Goal: Information Seeking & Learning: Learn about a topic

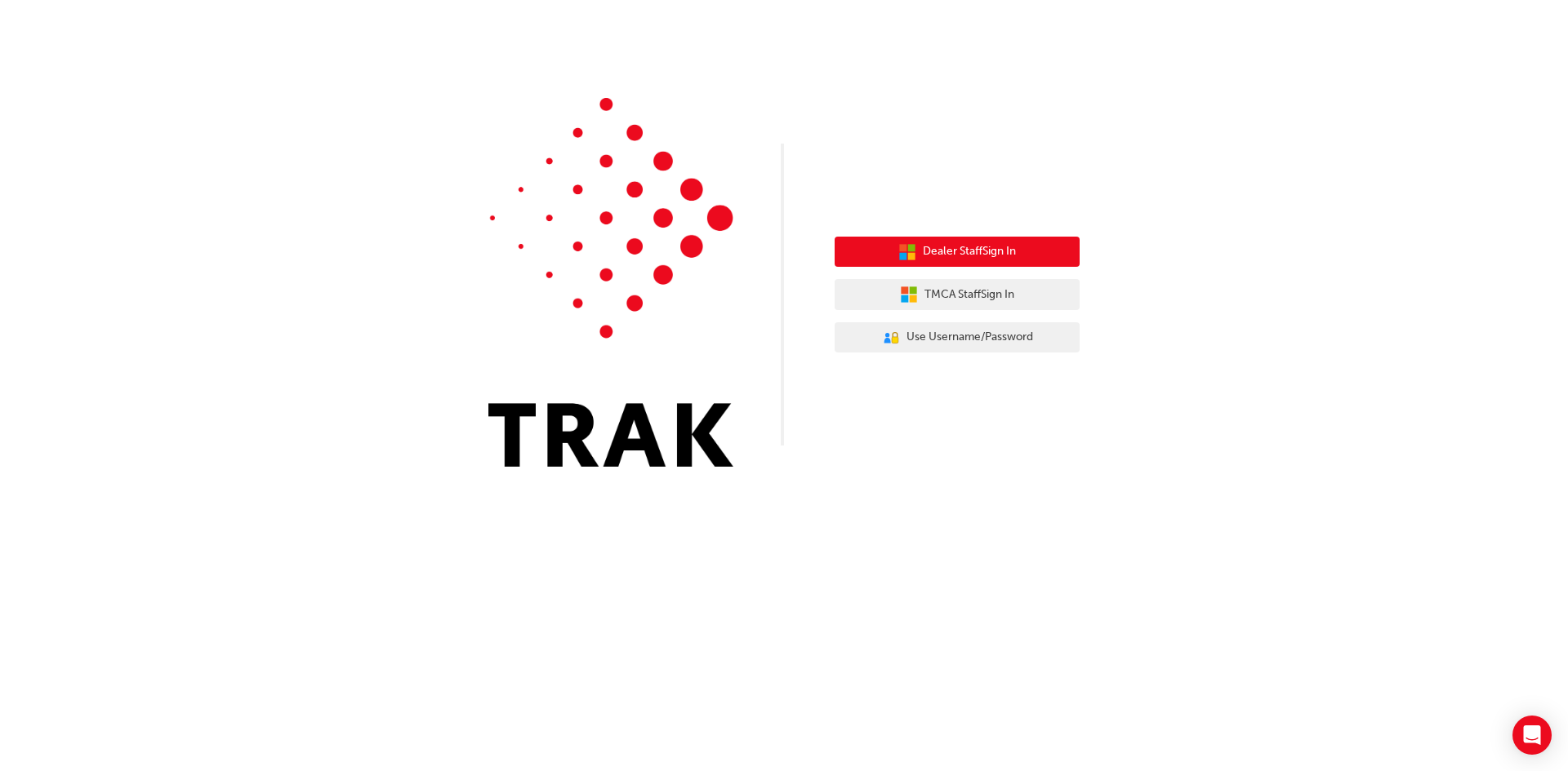
click at [964, 249] on span "Dealer Staff Sign In" at bounding box center [969, 252] width 93 height 19
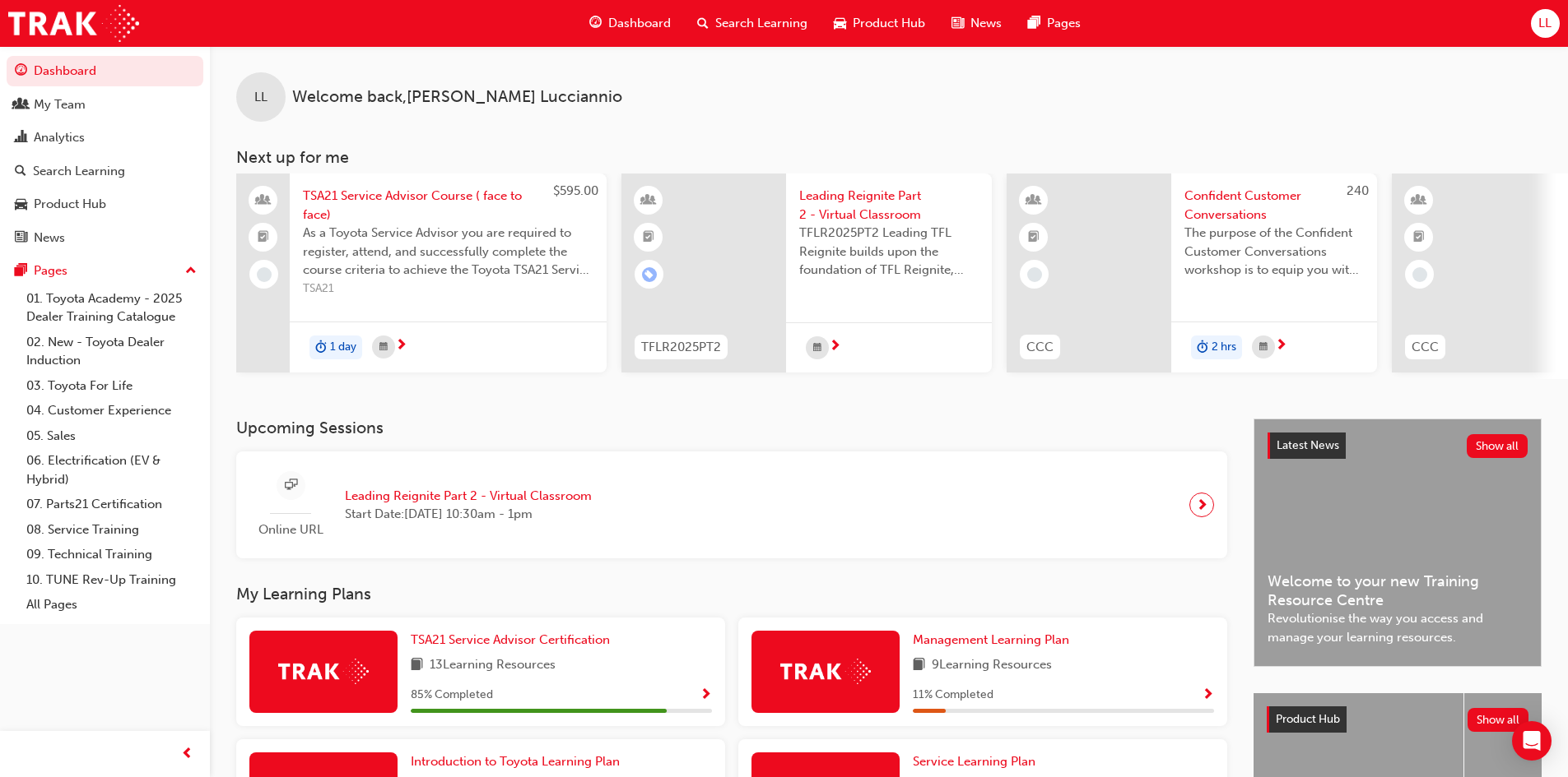
click at [1372, 572] on div "Latest News Show all Welcome to your new Training Resource Centre Revolutionise…" at bounding box center [1397, 543] width 287 height 247
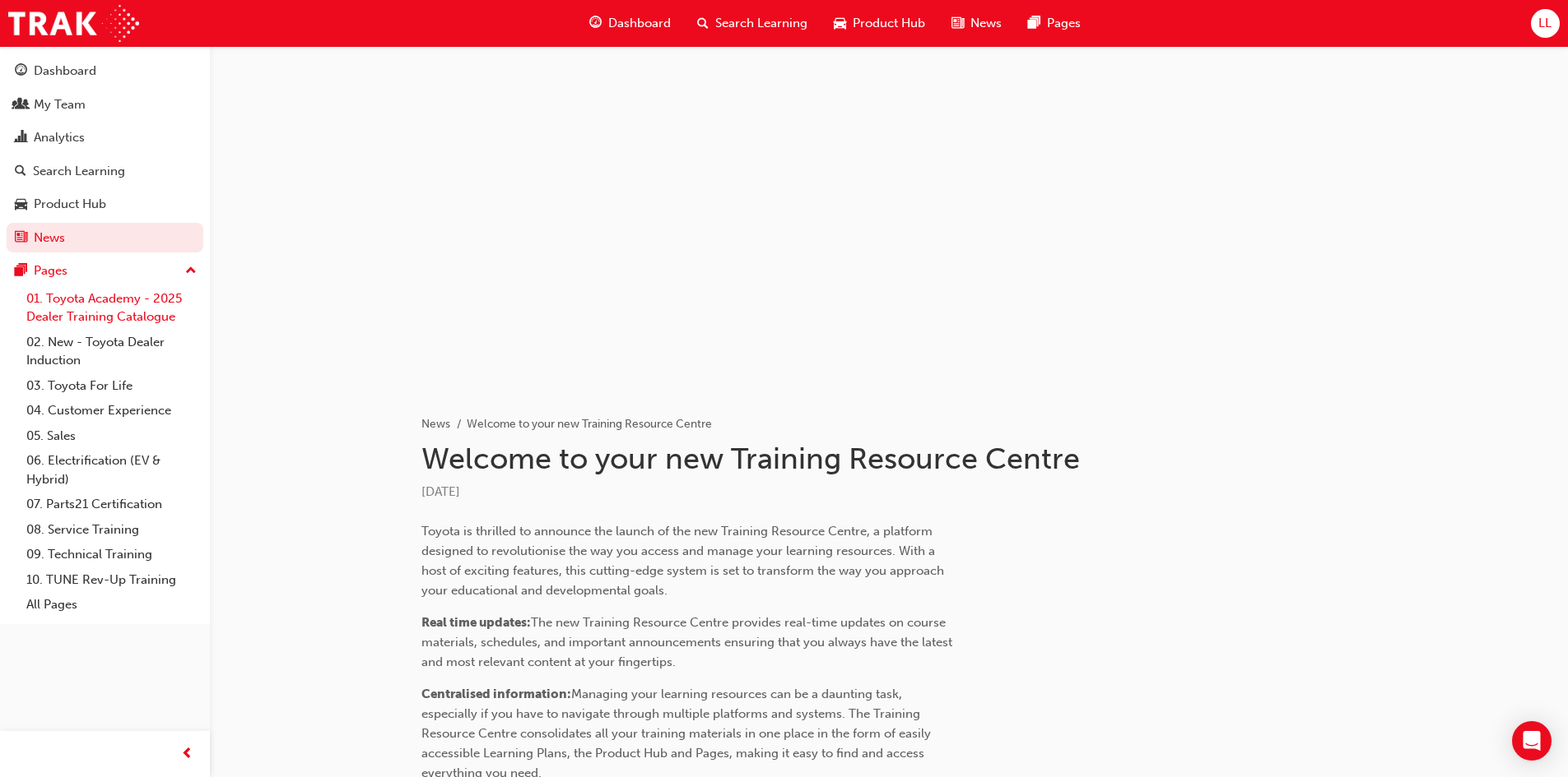
click at [133, 309] on link "01. Toyota Academy - 2025 Dealer Training Catalogue" at bounding box center [111, 308] width 183 height 44
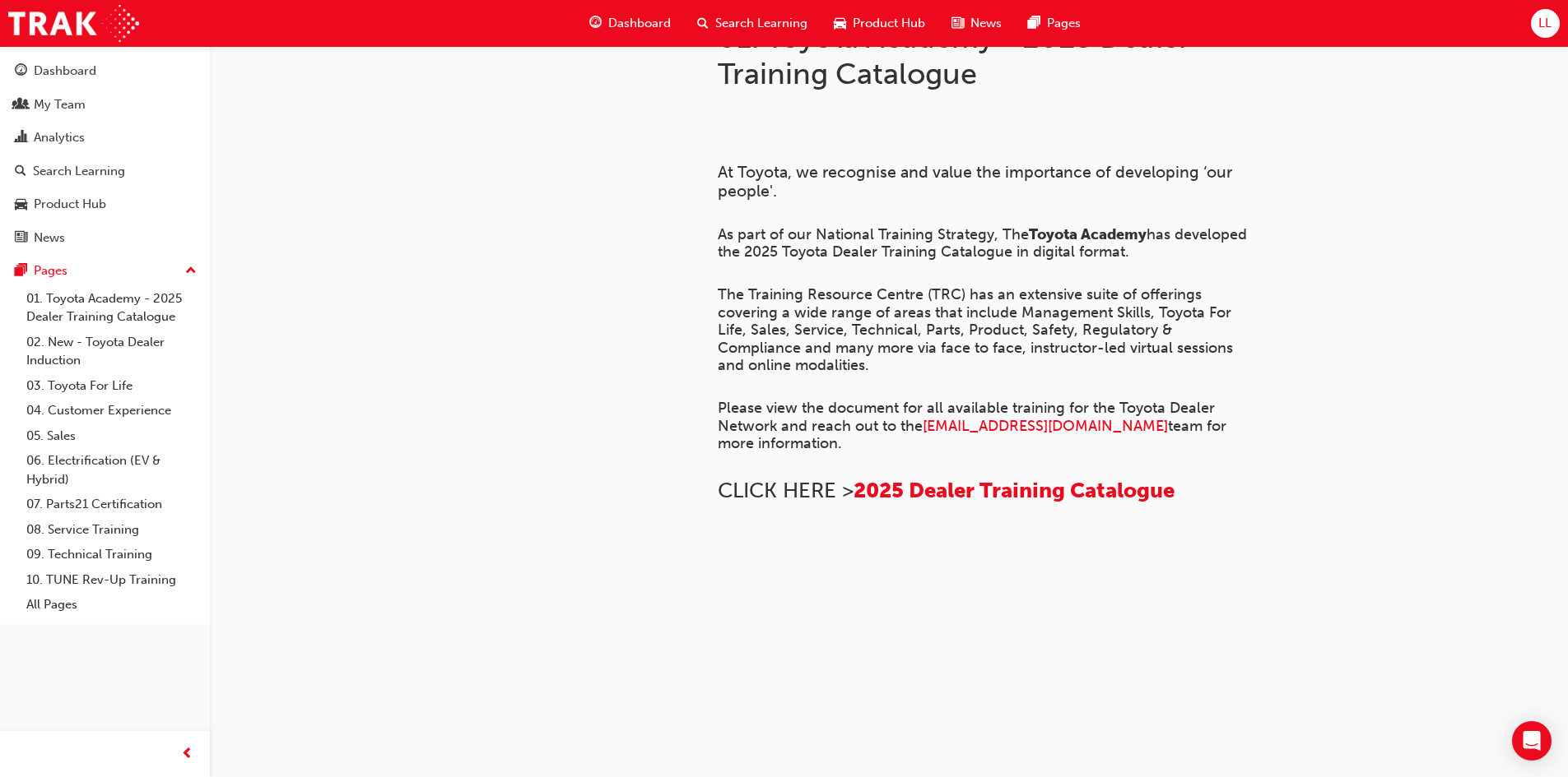
scroll to position [686, 0]
click at [992, 478] on span "2025 Dealer Training Catalogue" at bounding box center [1014, 490] width 321 height 26
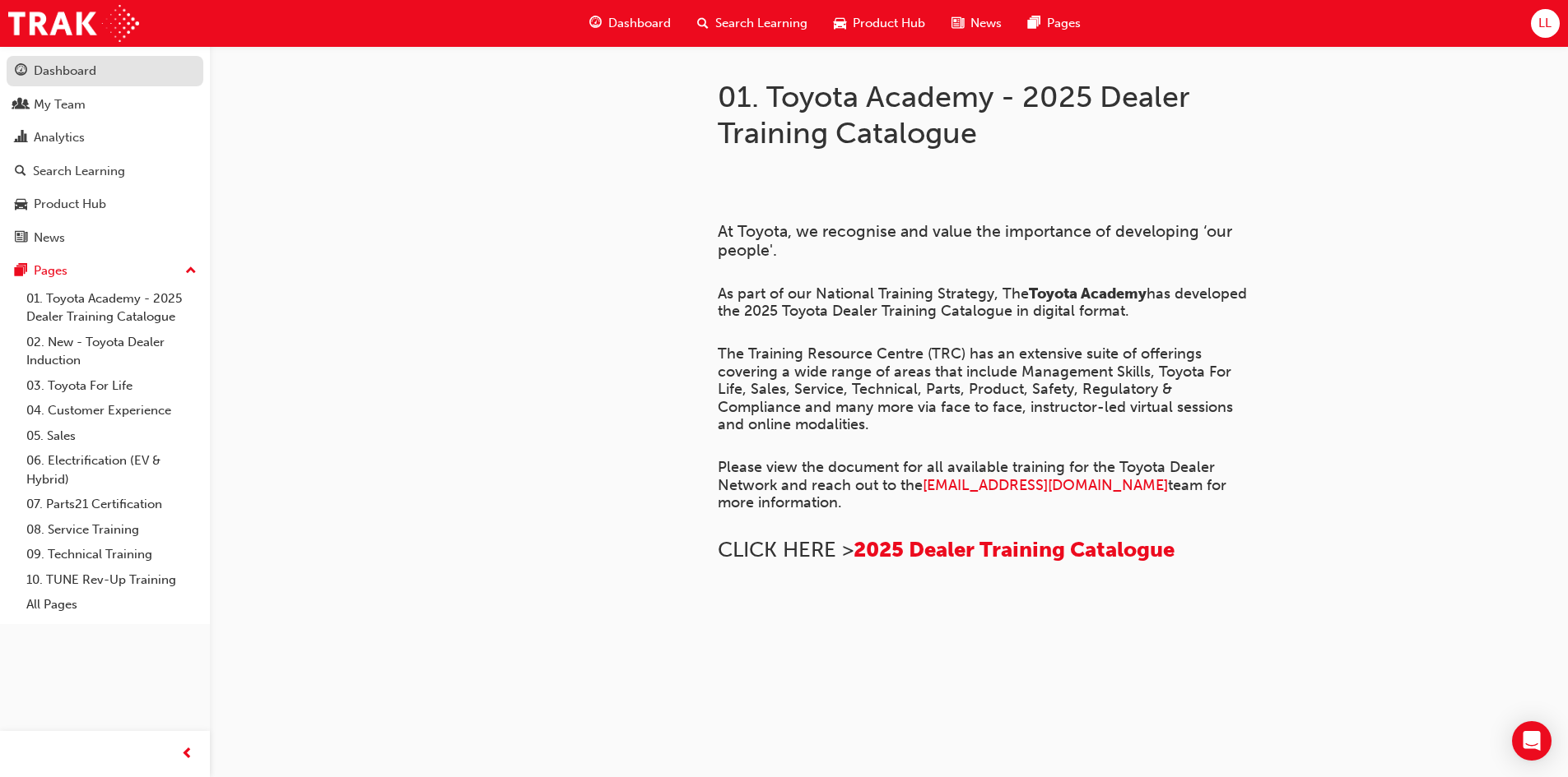
click at [158, 72] on div "Dashboard" at bounding box center [105, 71] width 180 height 21
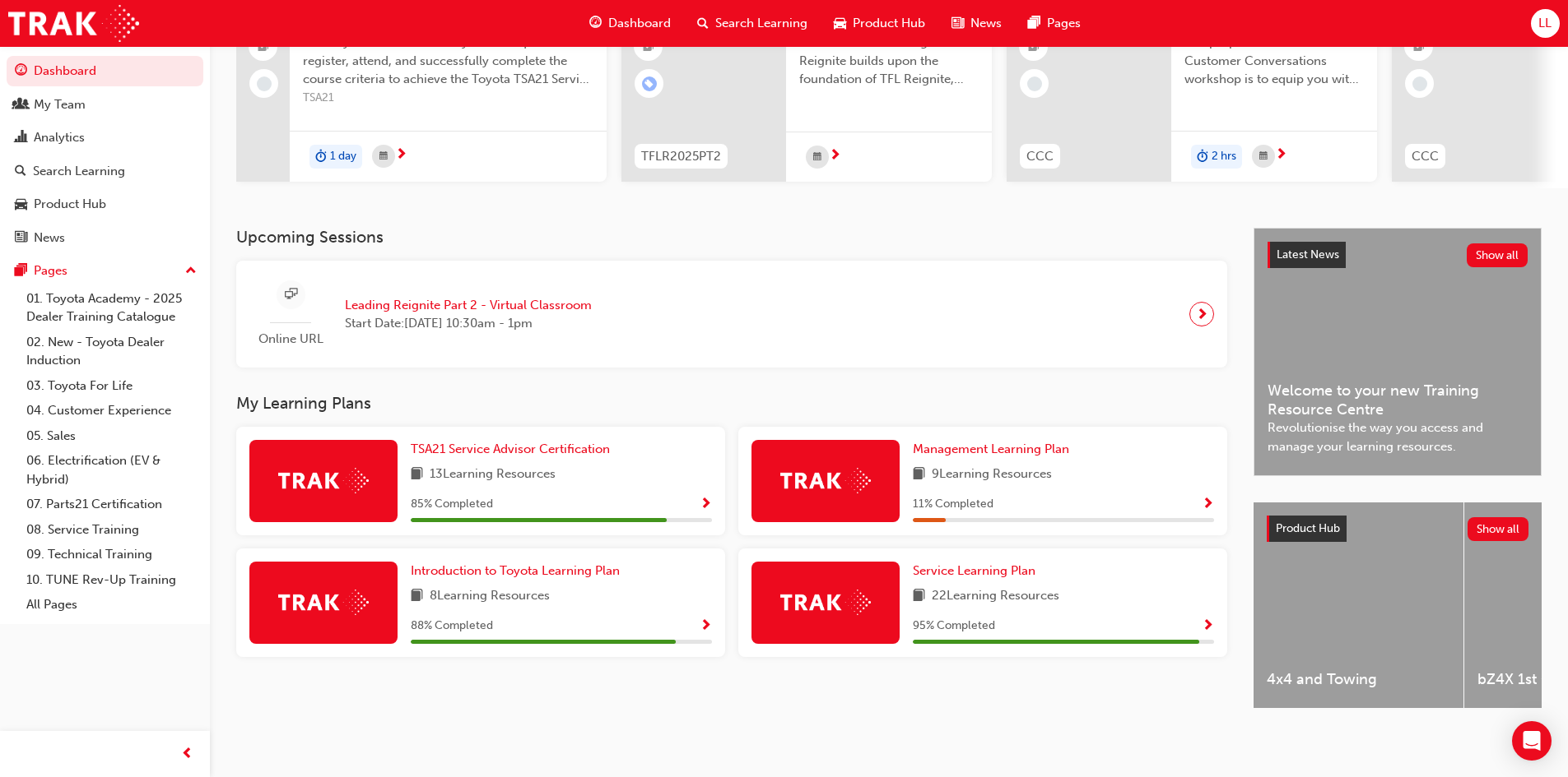
scroll to position [206, 0]
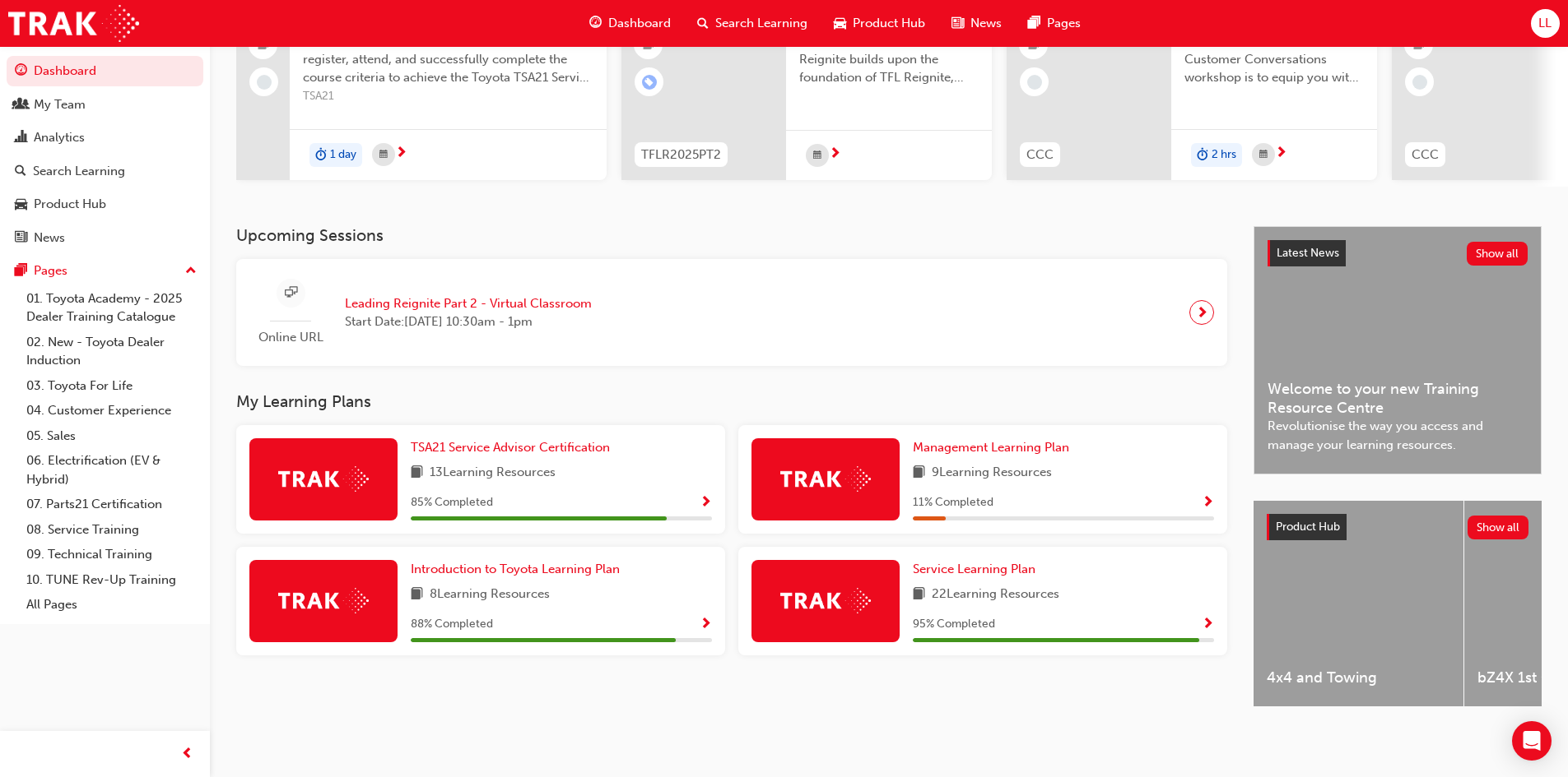
click at [710, 496] on span "Show Progress" at bounding box center [705, 504] width 12 height 15
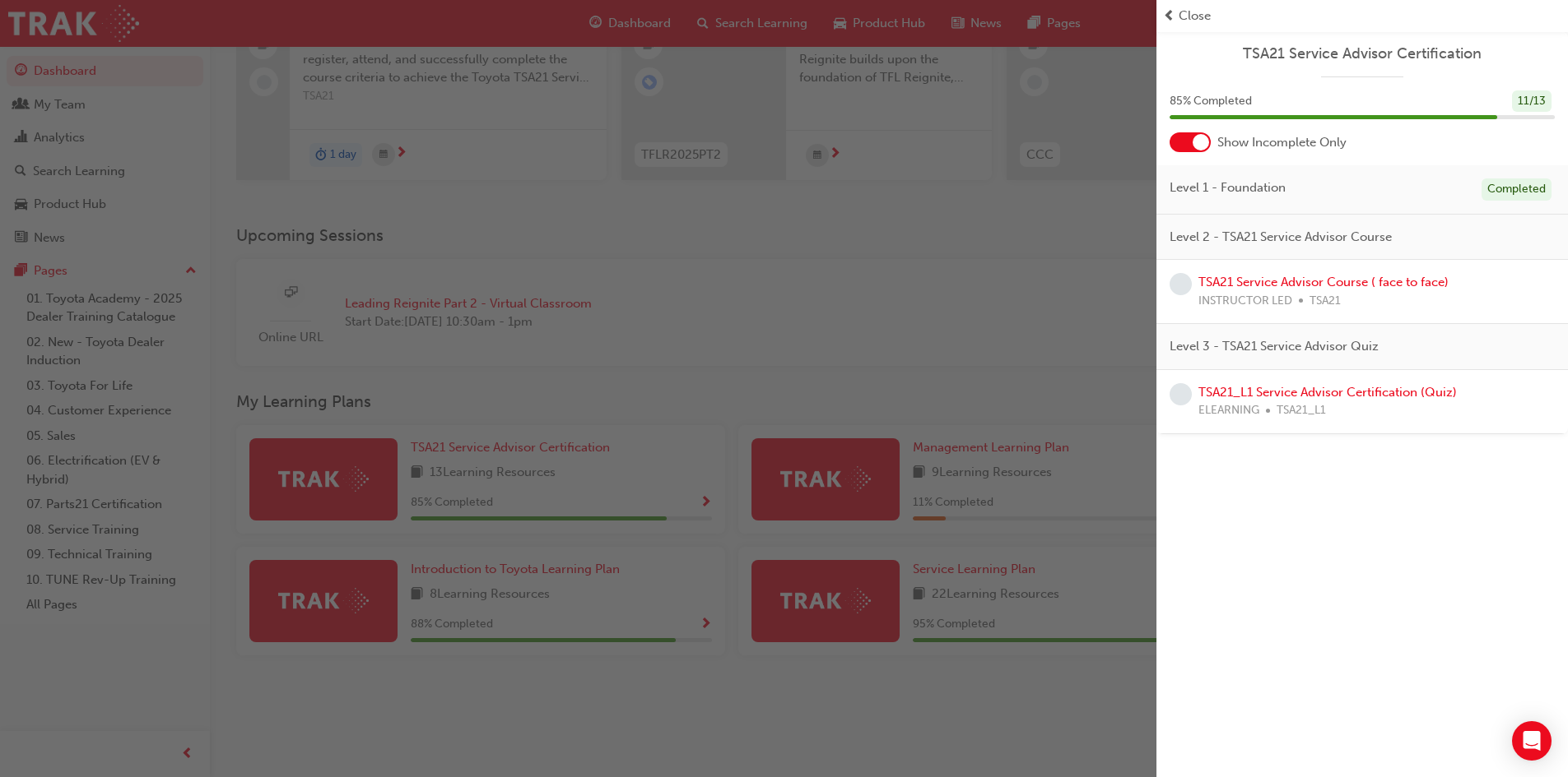
click at [1193, 17] on span "Close" at bounding box center [1195, 16] width 32 height 19
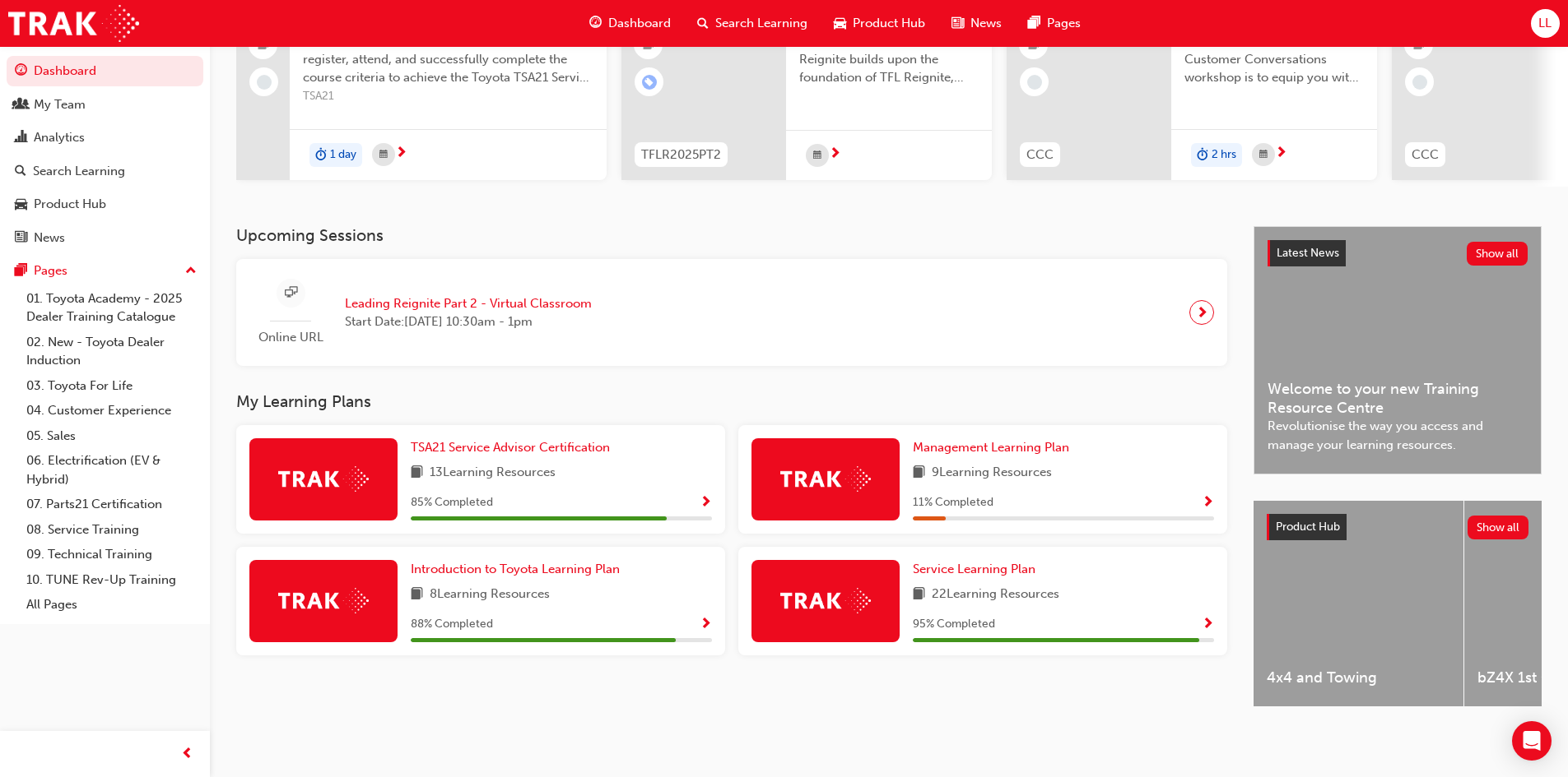
click at [708, 618] on span "Show Progress" at bounding box center [705, 625] width 12 height 15
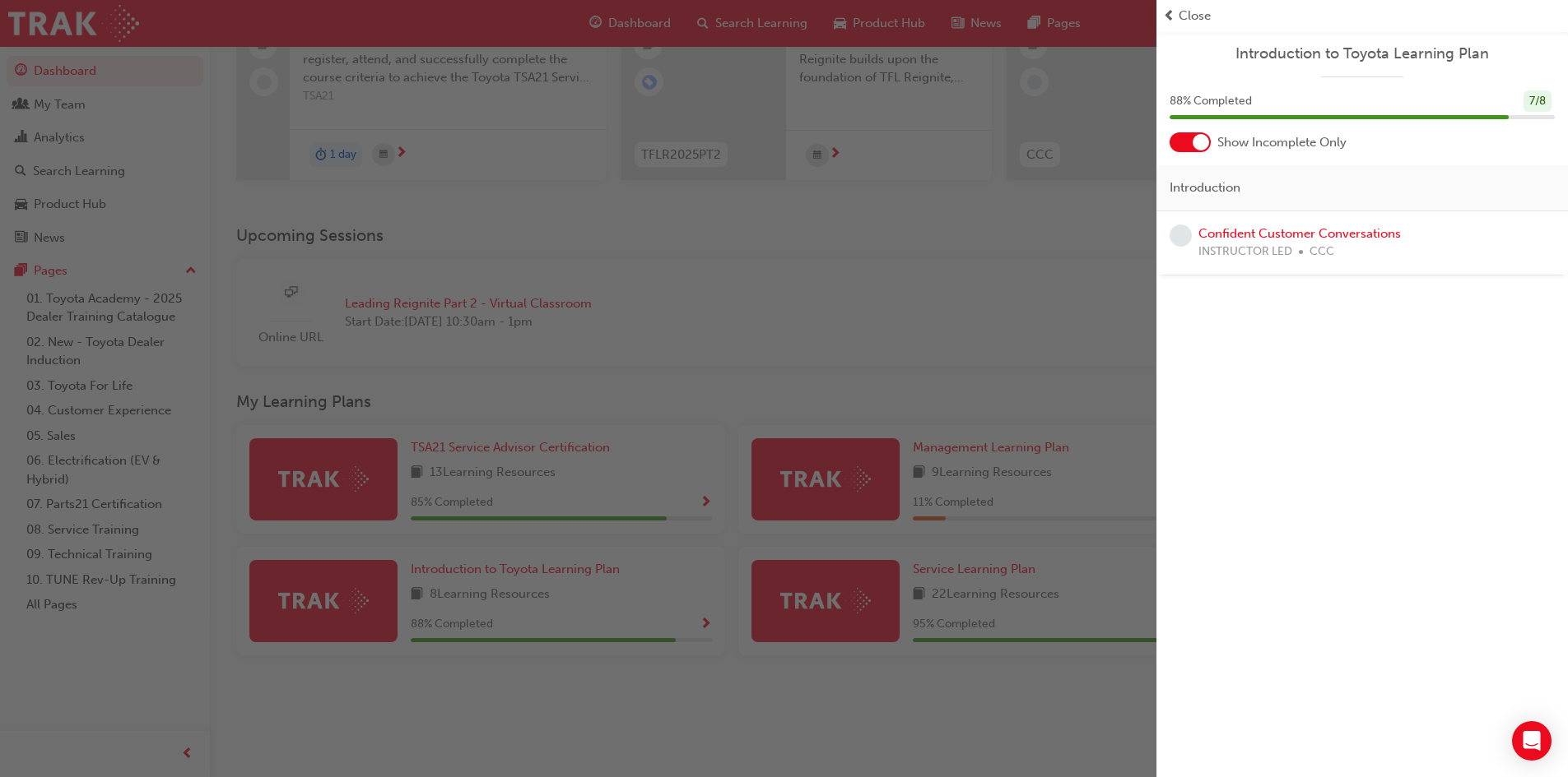
click at [1185, 15] on span "Close" at bounding box center [1195, 16] width 32 height 19
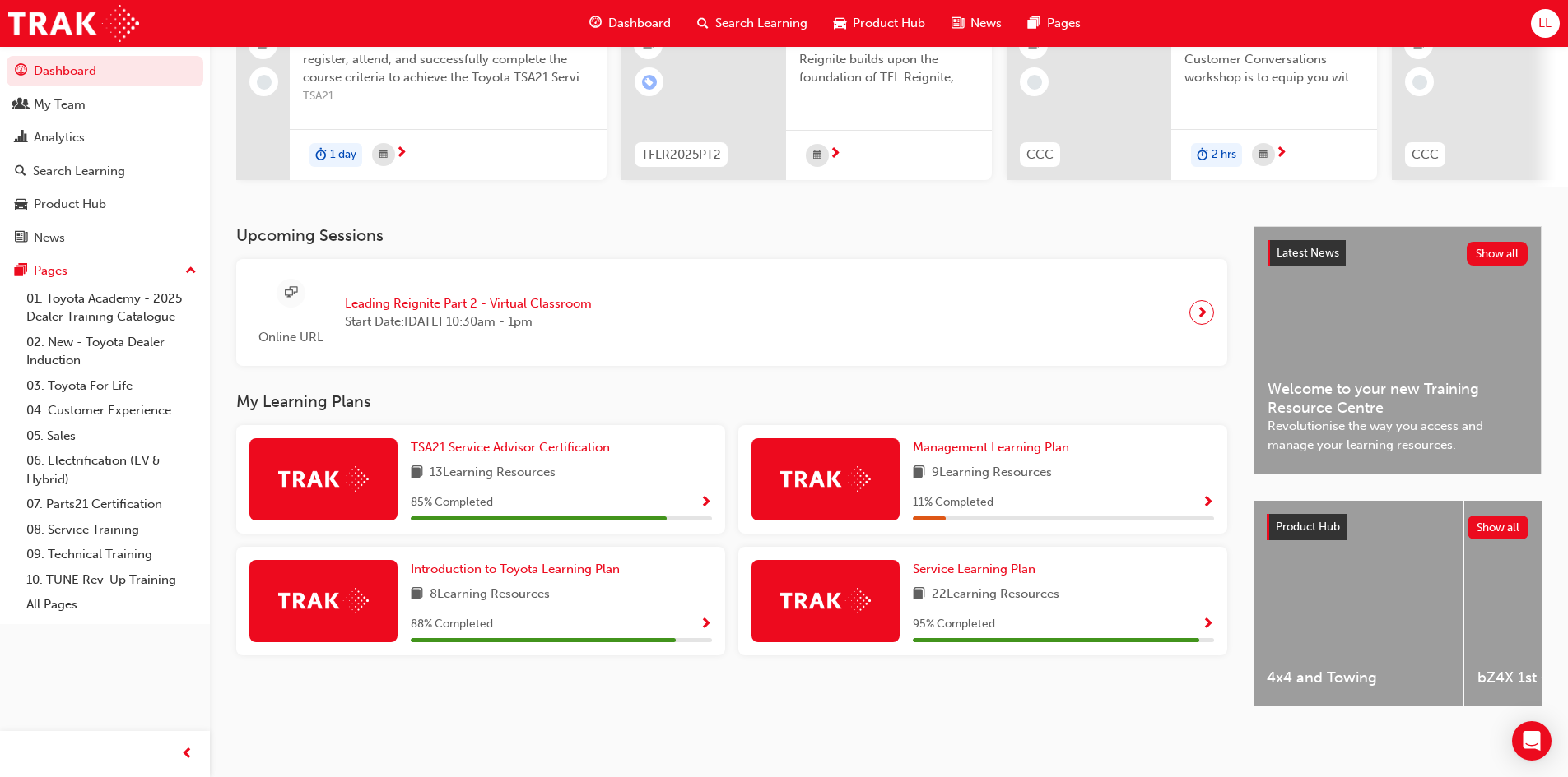
click at [1204, 496] on span "Show Progress" at bounding box center [1207, 504] width 12 height 15
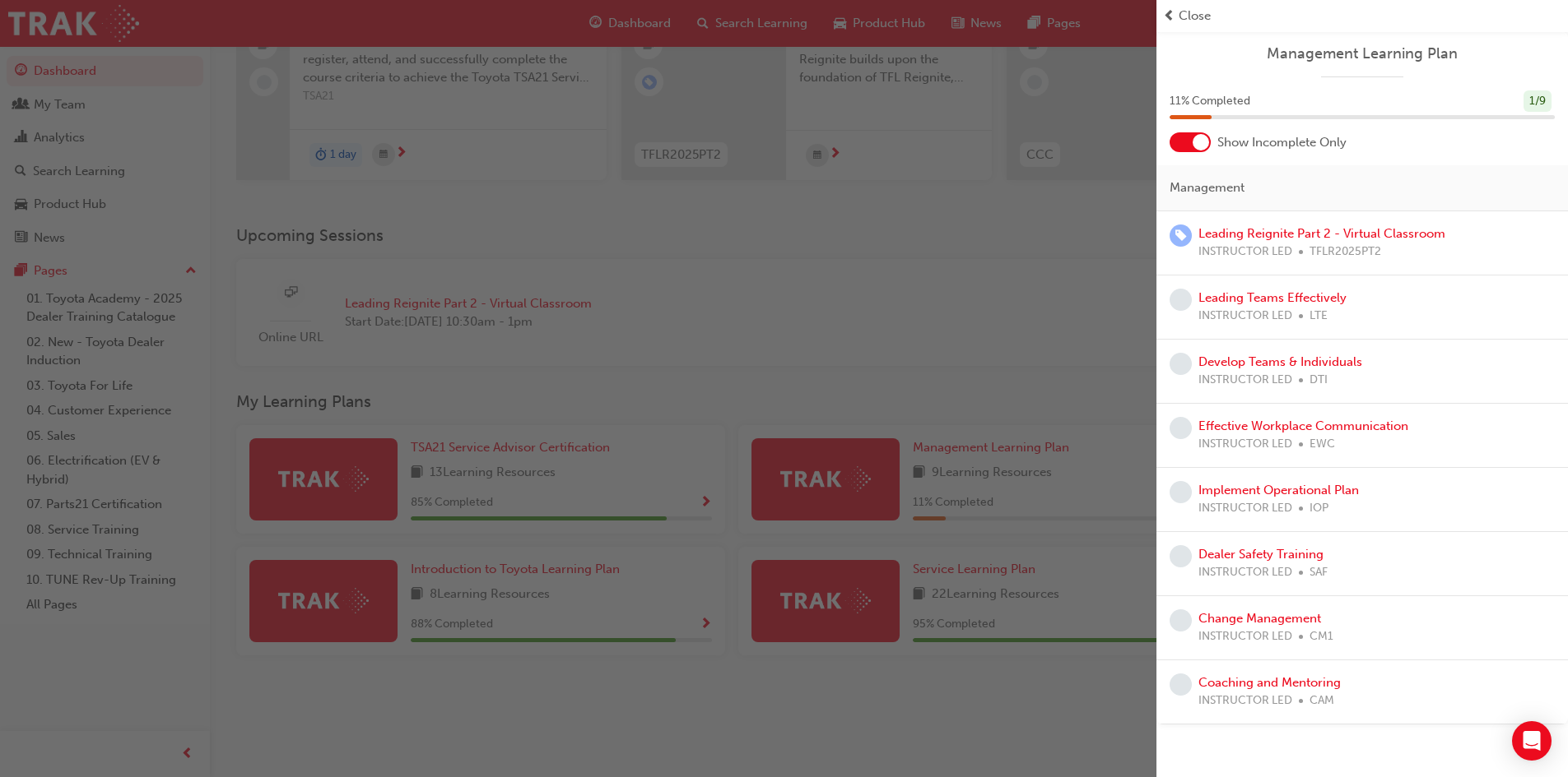
click at [1184, 12] on span "Close" at bounding box center [1195, 16] width 32 height 19
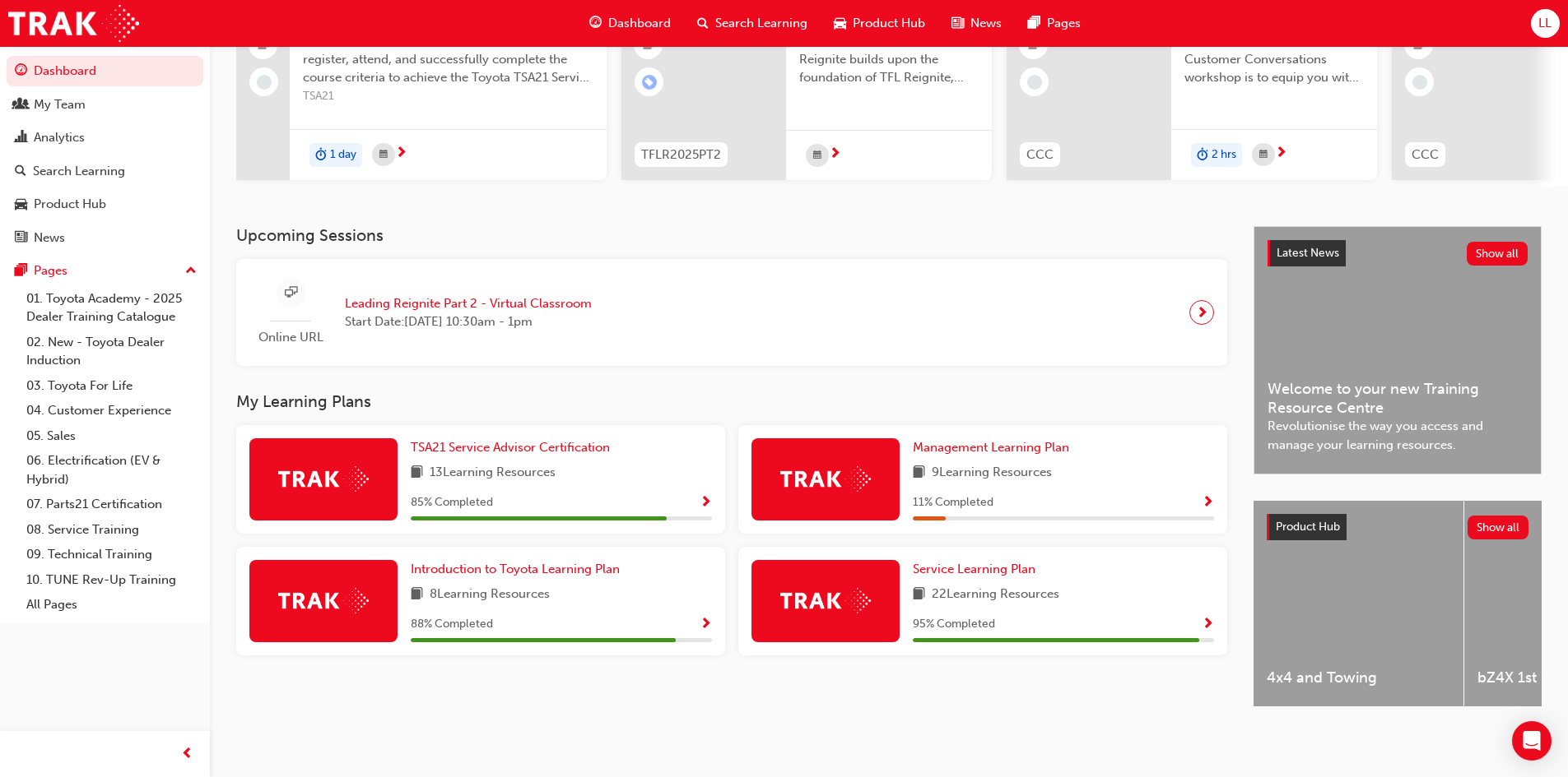
click at [1207, 618] on span "Show Progress" at bounding box center [1207, 625] width 12 height 15
